Goal: Transaction & Acquisition: Purchase product/service

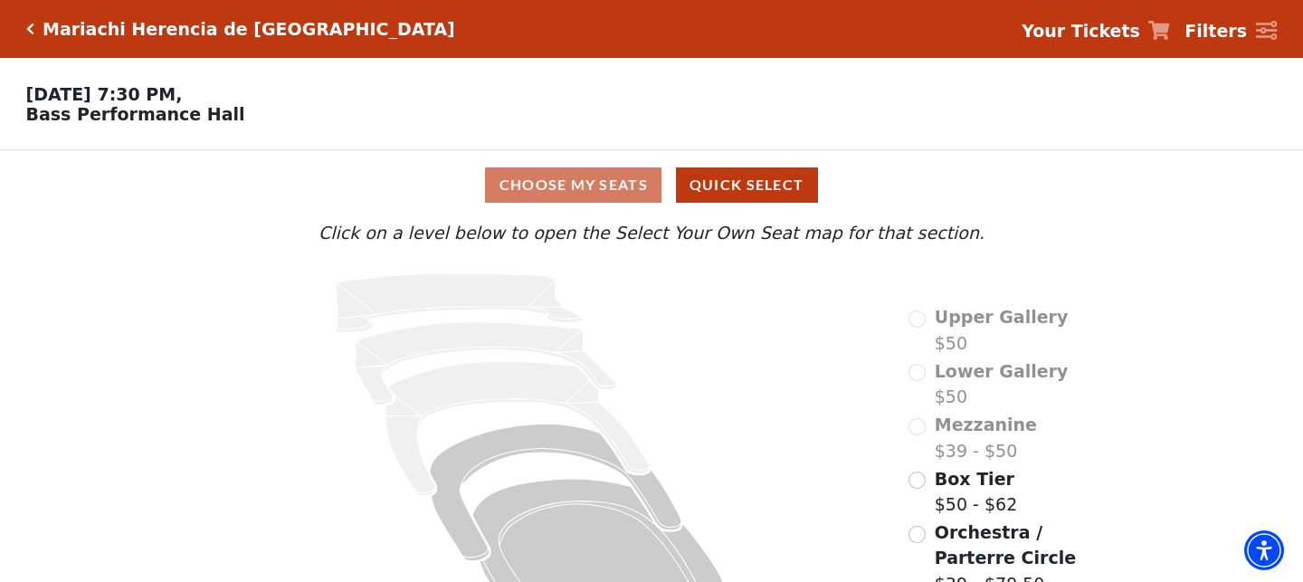
scroll to position [60, 0]
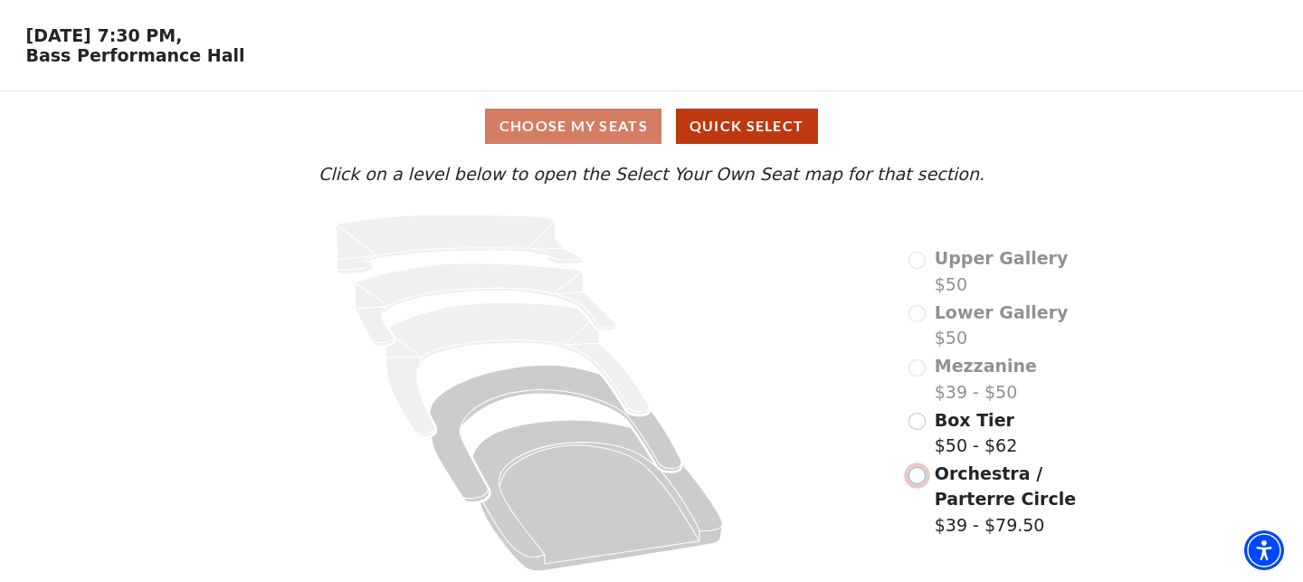
click at [921, 467] on input "Orchestra / Parterre Circle$39 - $79.50\a" at bounding box center [916, 475] width 17 height 17
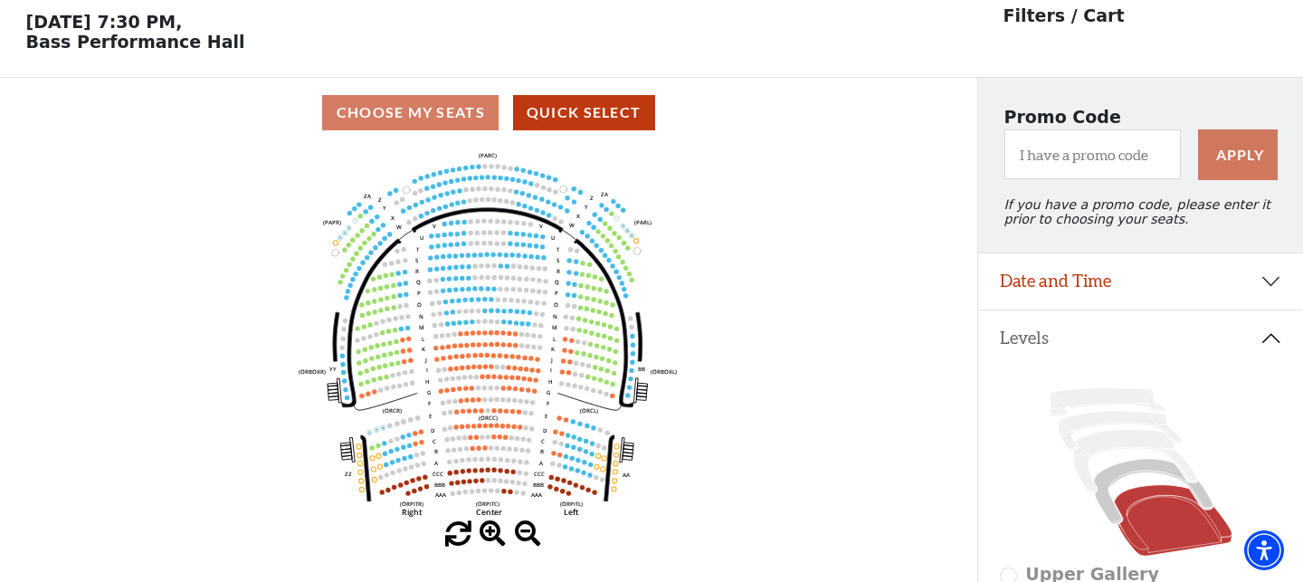
scroll to position [144, 0]
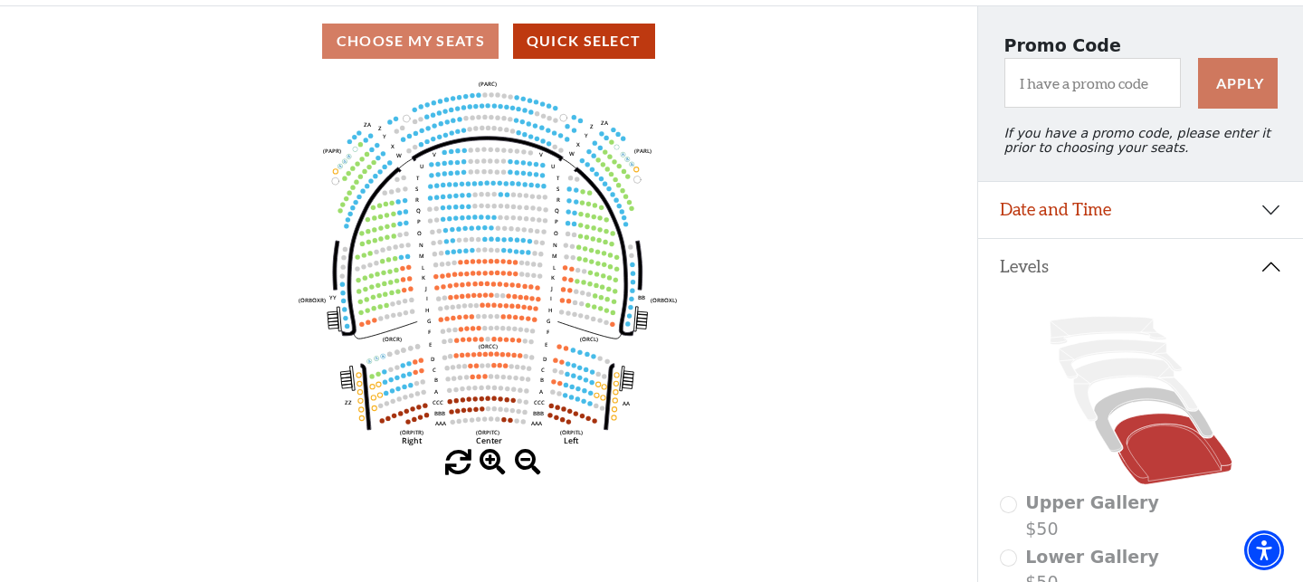
click at [488, 454] on span at bounding box center [493, 463] width 26 height 26
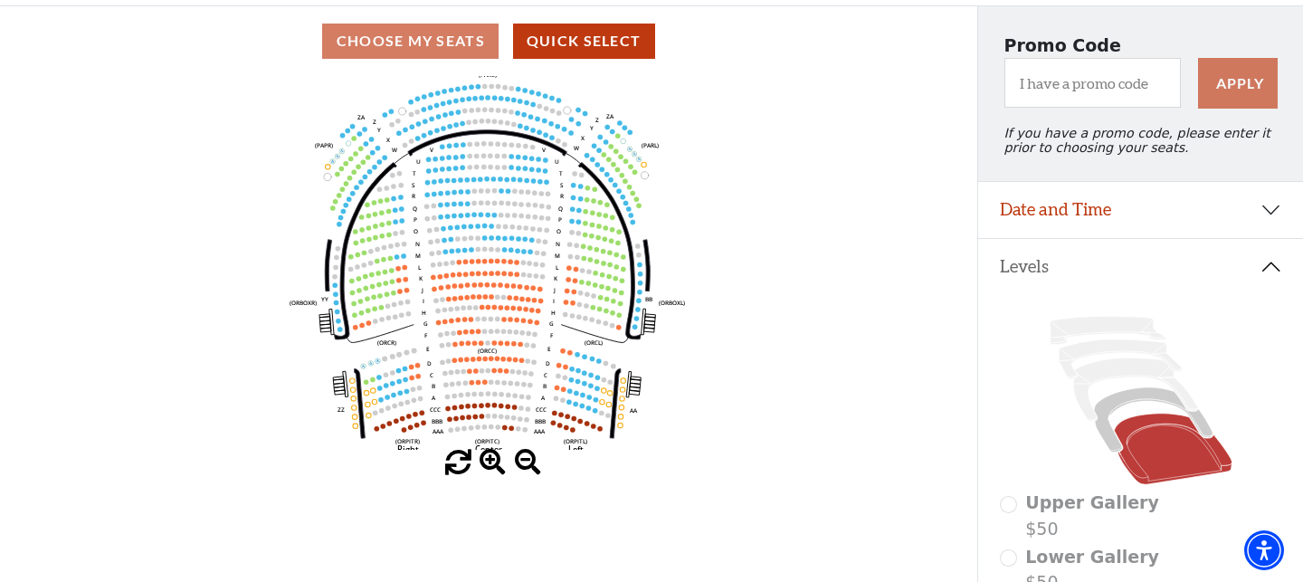
click at [488, 454] on span at bounding box center [493, 463] width 26 height 26
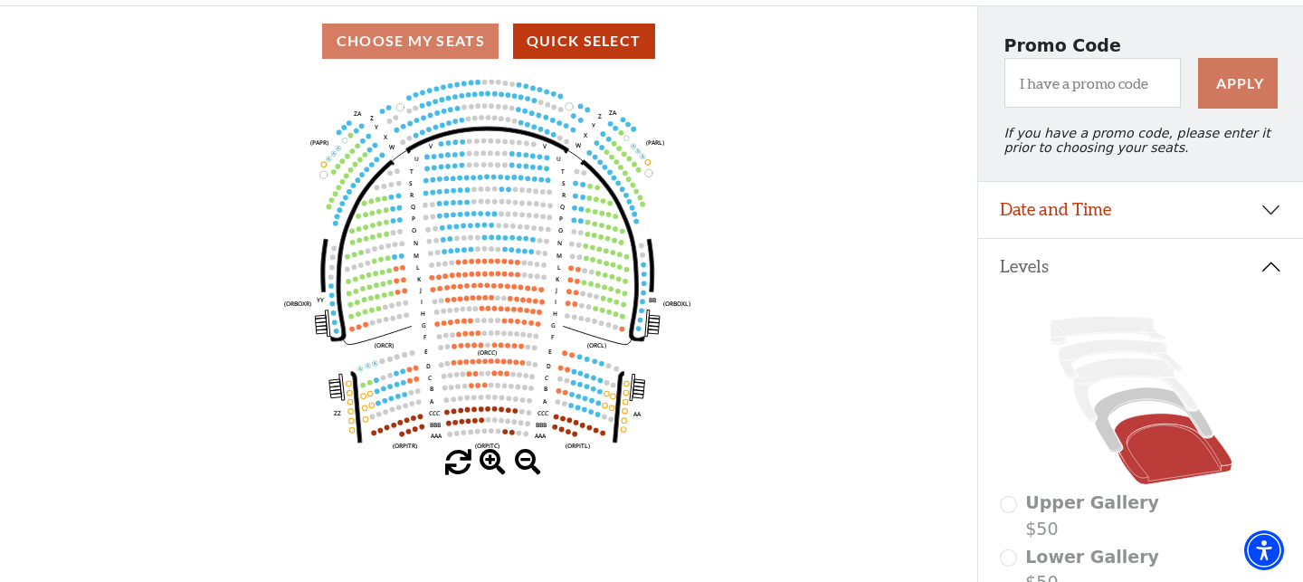
click at [488, 454] on span at bounding box center [493, 463] width 26 height 26
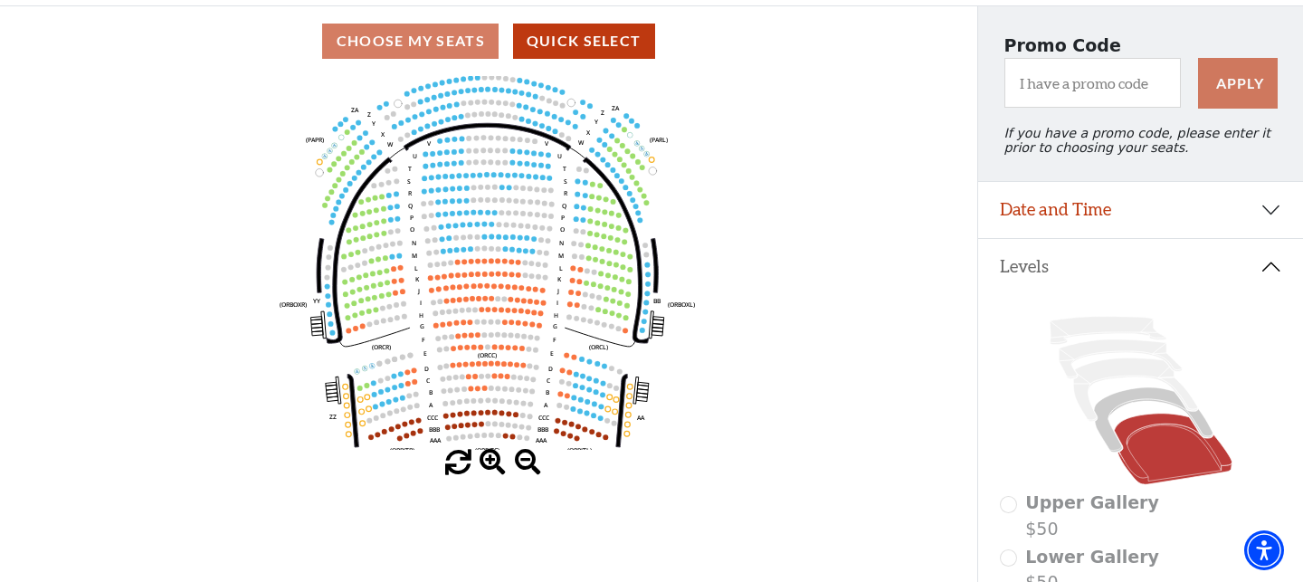
click at [488, 454] on span at bounding box center [493, 463] width 26 height 26
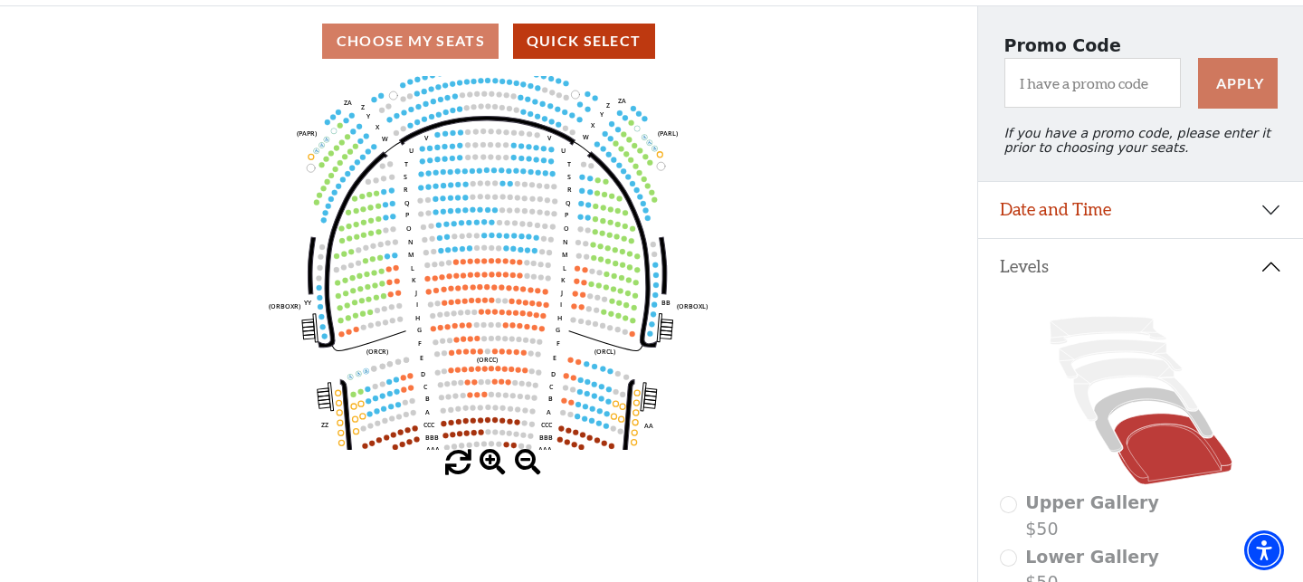
click at [488, 454] on span at bounding box center [493, 463] width 26 height 26
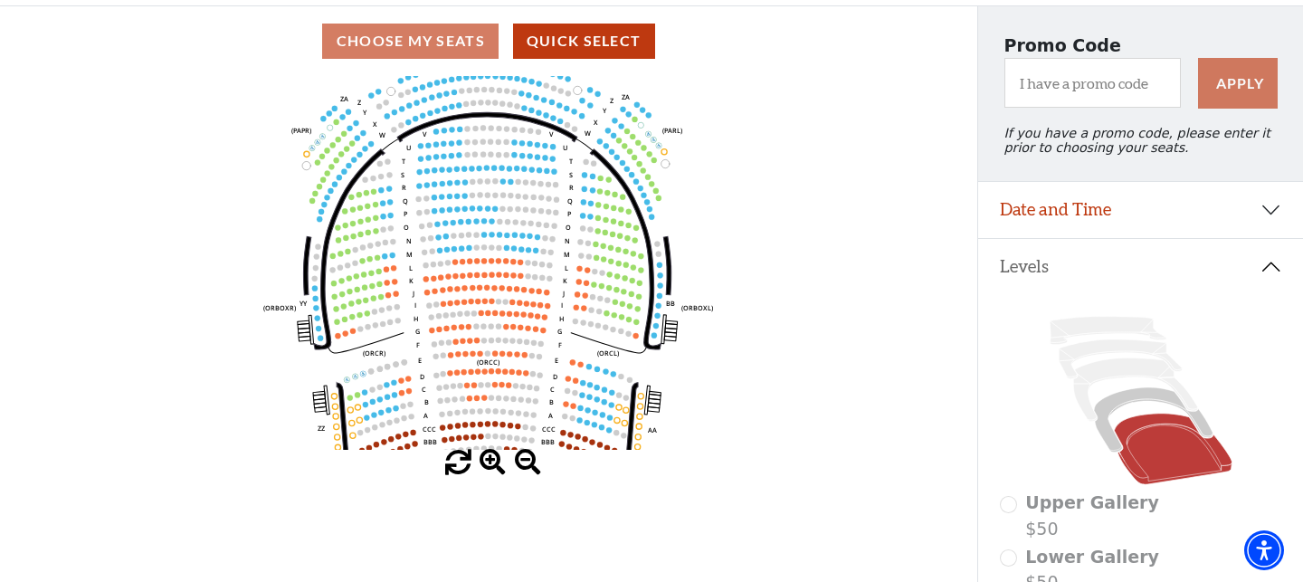
click at [488, 454] on span at bounding box center [493, 463] width 26 height 26
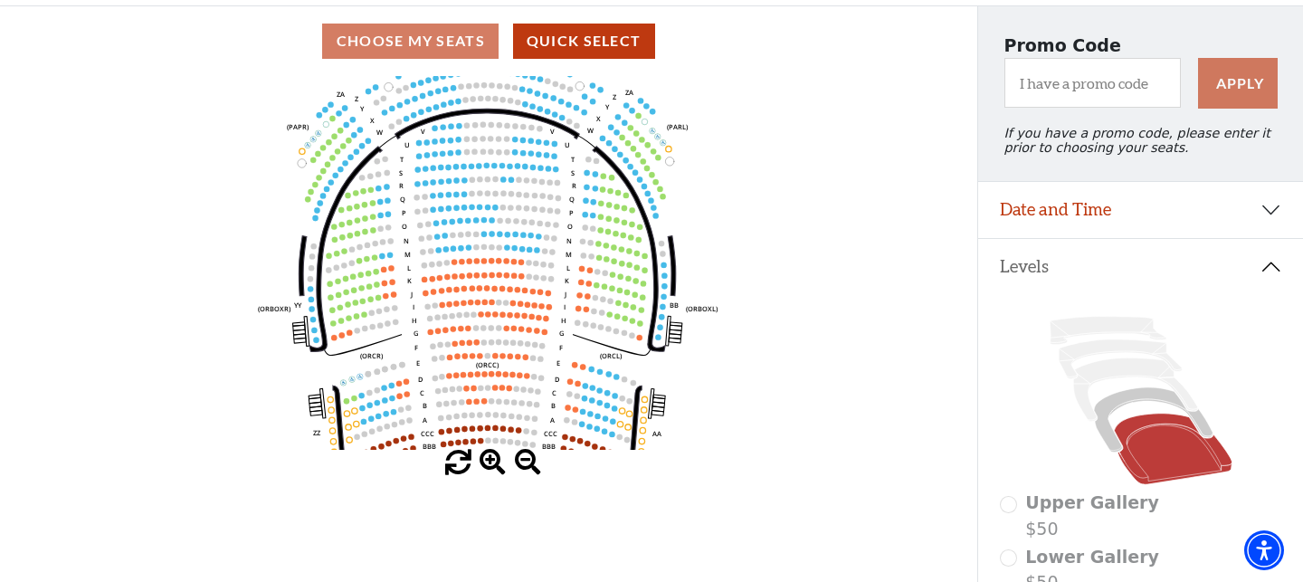
click at [488, 454] on span at bounding box center [493, 463] width 26 height 26
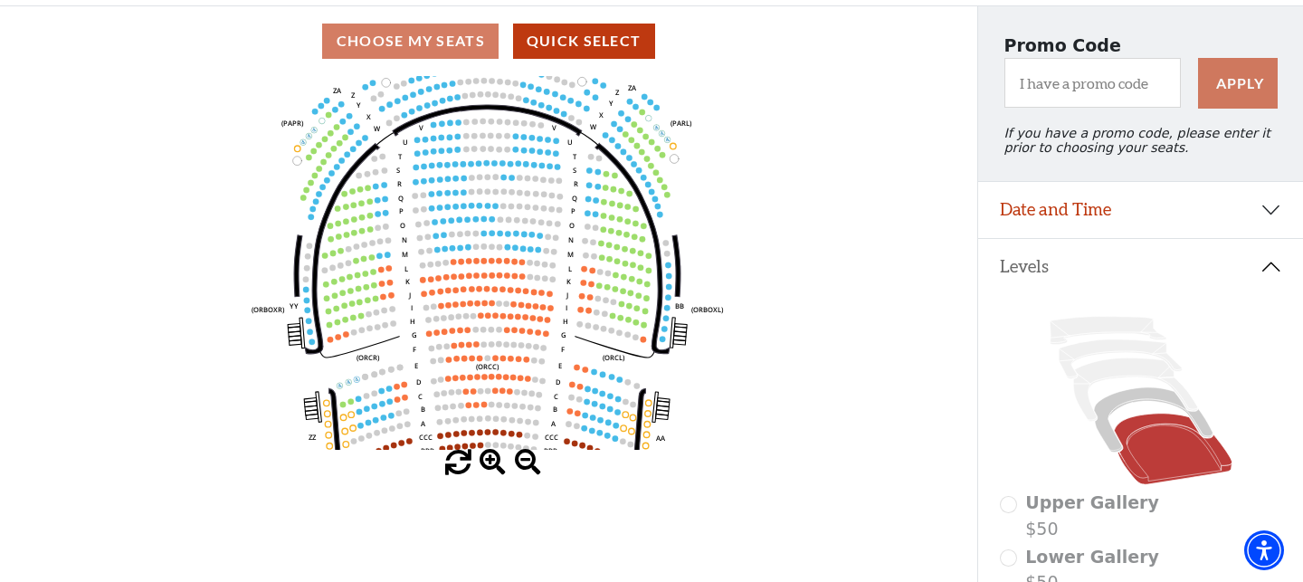
click at [488, 454] on span at bounding box center [493, 463] width 26 height 26
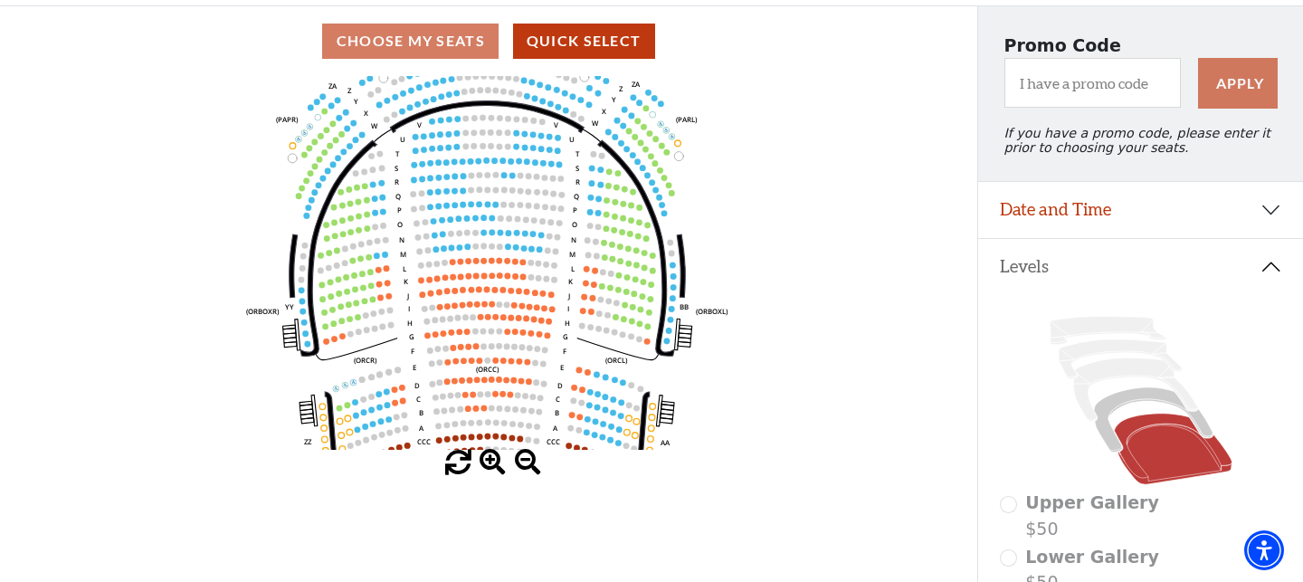
drag, startPoint x: 488, startPoint y: 454, endPoint x: 478, endPoint y: 451, distance: 10.6
click at [481, 452] on span at bounding box center [493, 463] width 26 height 26
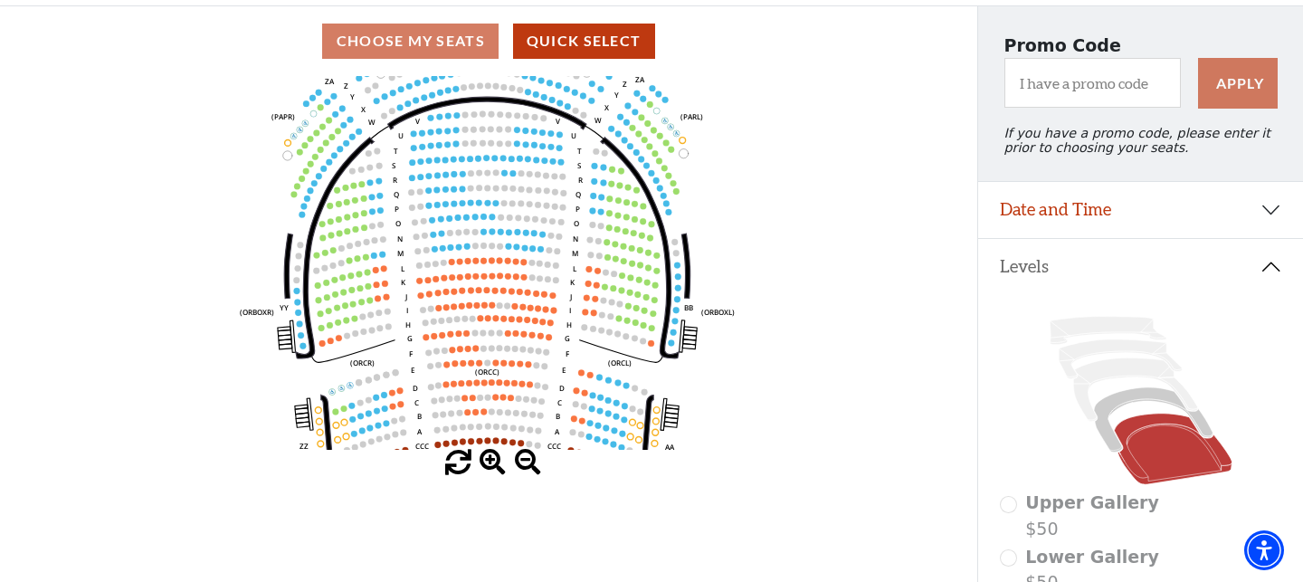
click at [478, 451] on div at bounding box center [488, 463] width 977 height 26
click at [489, 451] on span at bounding box center [493, 463] width 26 height 26
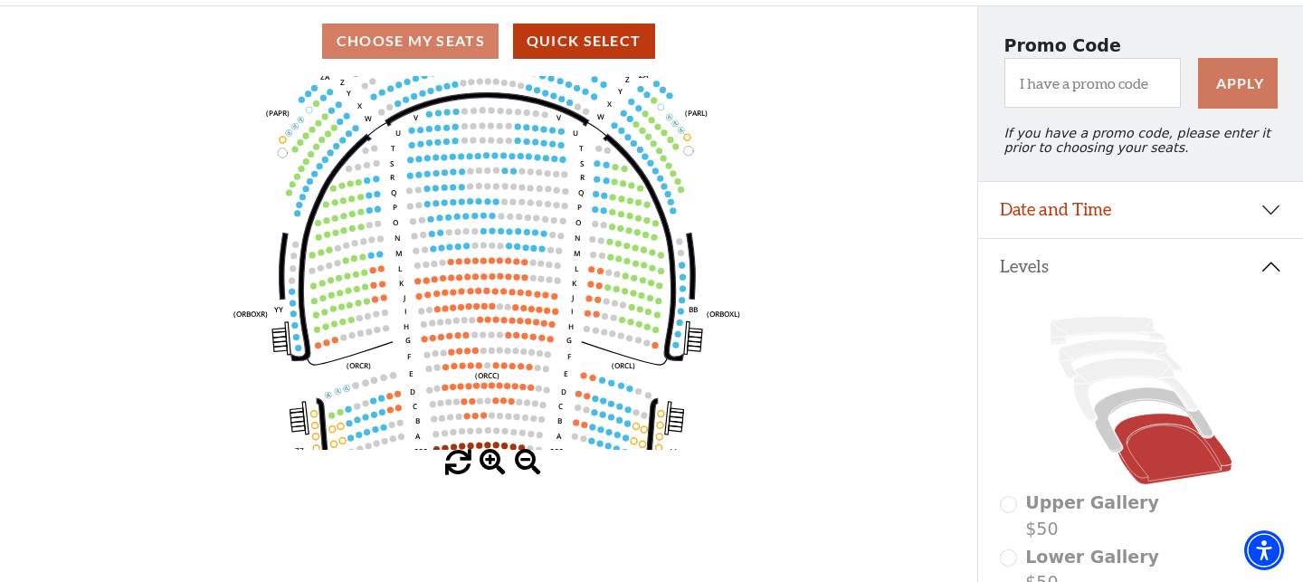
click at [490, 452] on span at bounding box center [493, 463] width 26 height 26
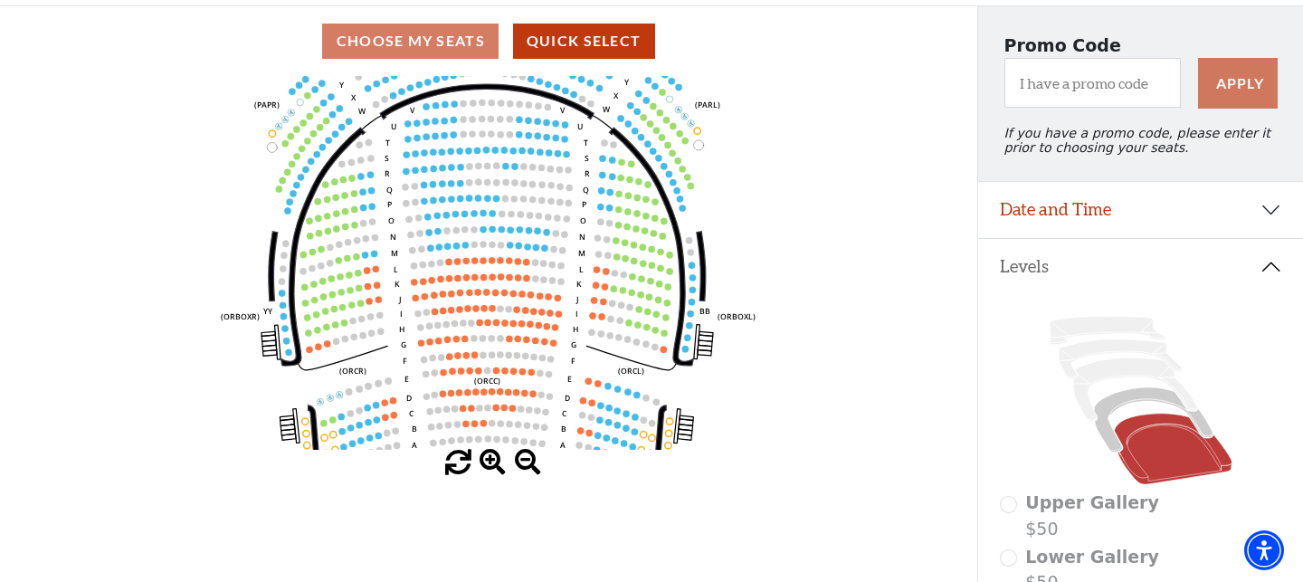
click at [490, 452] on span at bounding box center [493, 463] width 26 height 26
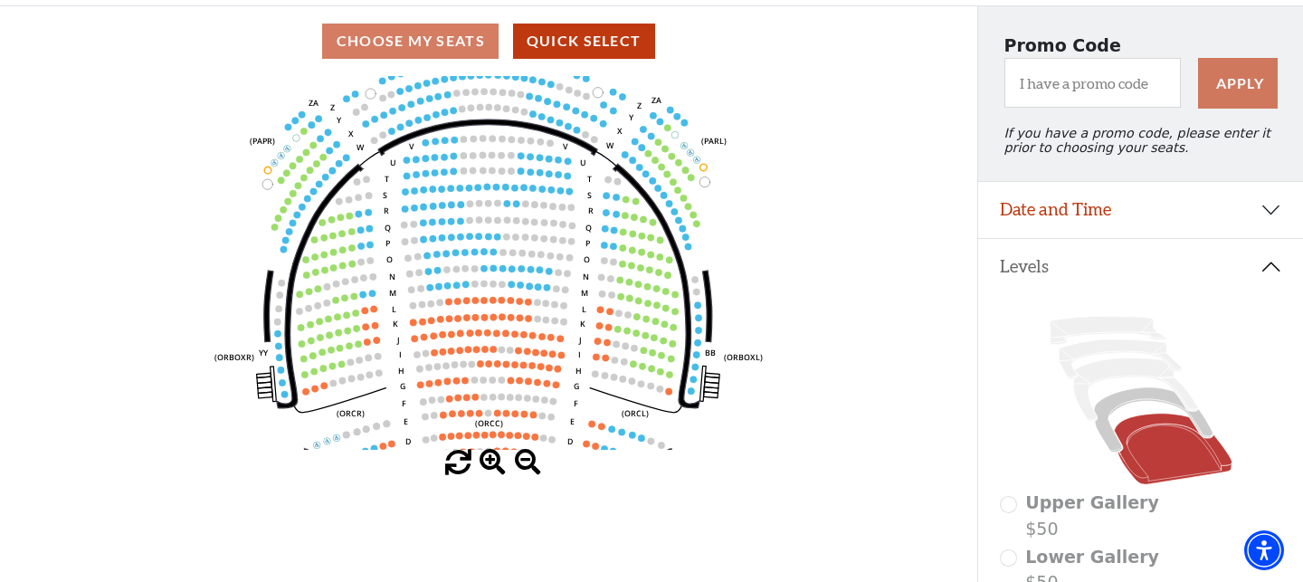
drag, startPoint x: 539, startPoint y: 177, endPoint x: 540, endPoint y: 217, distance: 39.8
click at [540, 217] on icon "Left (ORPITL) Right (ORPITR) Center (ORPITC) ZZ AA YY BB ZA ZA (ORCL) (ORCR) (O…" at bounding box center [488, 263] width 879 height 374
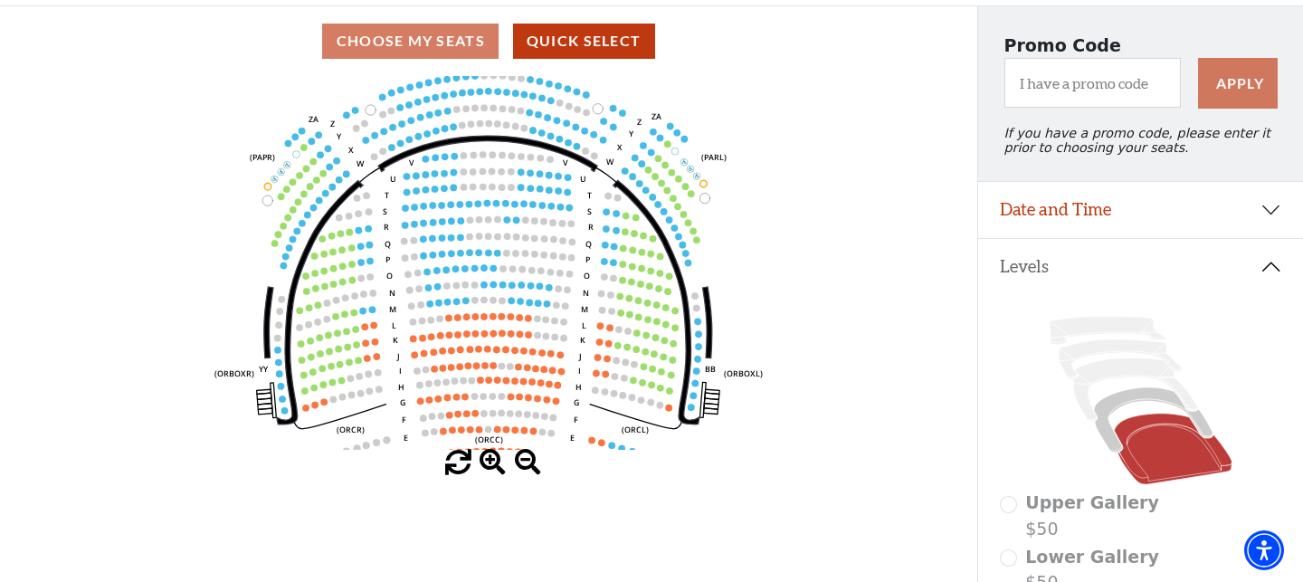
drag, startPoint x: 491, startPoint y: 149, endPoint x: 491, endPoint y: 227, distance: 77.8
click at [491, 218] on icon "Left (ORPITL) Right (ORPITR) Center (ORPITC) ZZ AA YY BB ZA ZA (ORCL) (ORCR) (O…" at bounding box center [488, 263] width 879 height 374
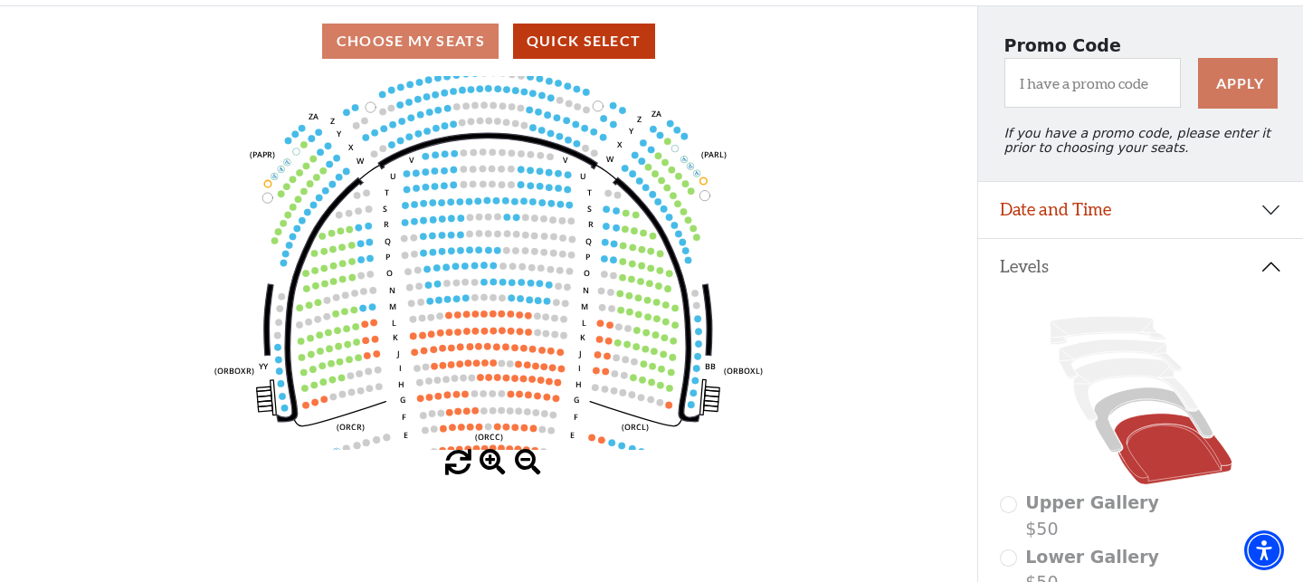
drag, startPoint x: 385, startPoint y: 385, endPoint x: 385, endPoint y: 324, distance: 61.5
click at [385, 324] on icon "Left (ORPITL) Right (ORPITR) Center (ORPITC) ZZ AA YY BB ZA ZA (ORCL) (ORCR) (O…" at bounding box center [488, 263] width 879 height 374
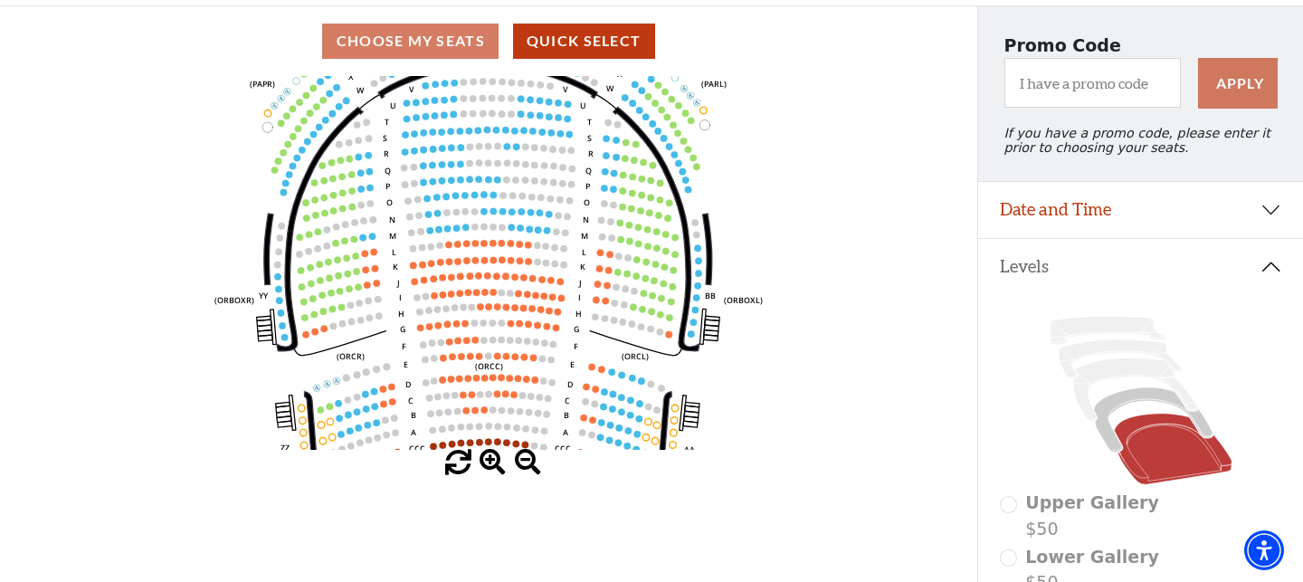
drag, startPoint x: 503, startPoint y: 405, endPoint x: 502, endPoint y: 332, distance: 73.3
click at [503, 334] on icon "Left (ORPITL) Right (ORPITR) Center (ORPITC) ZZ AA YY BB ZA ZA (ORCL) (ORCR) (O…" at bounding box center [488, 263] width 879 height 374
